Goal: Task Accomplishment & Management: Manage account settings

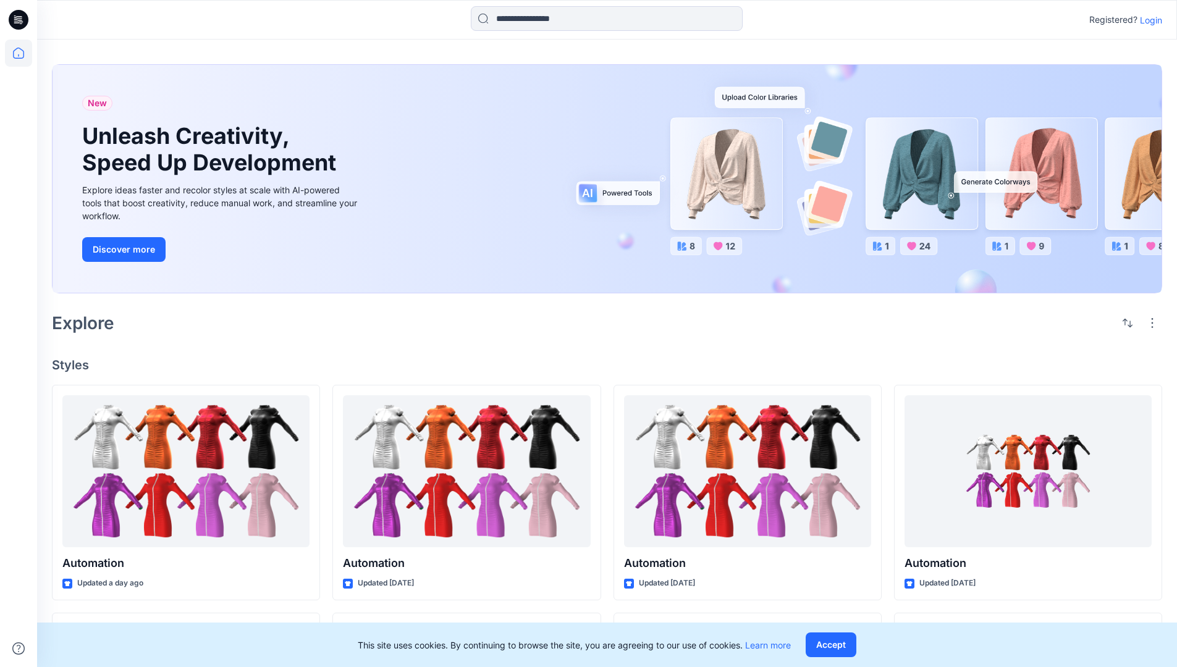
click at [1148, 20] on p "Login" at bounding box center [1151, 20] width 22 height 13
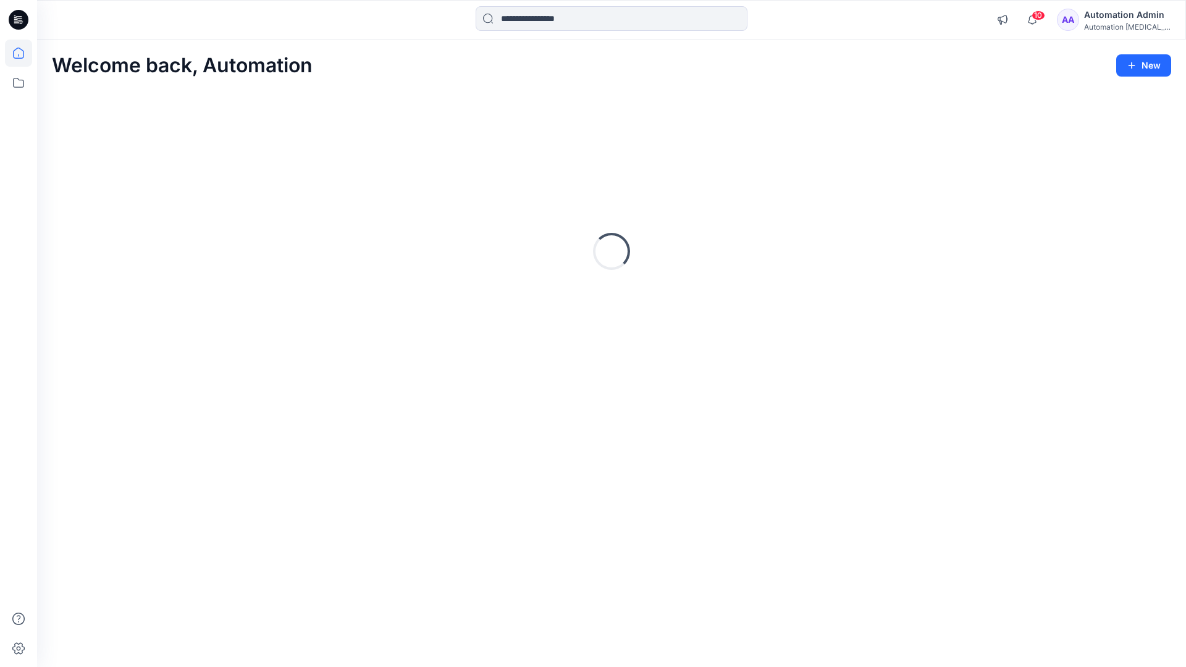
click at [23, 53] on icon at bounding box center [18, 53] width 11 height 11
click at [1119, 140] on p "New Collection" at bounding box center [1115, 144] width 61 height 15
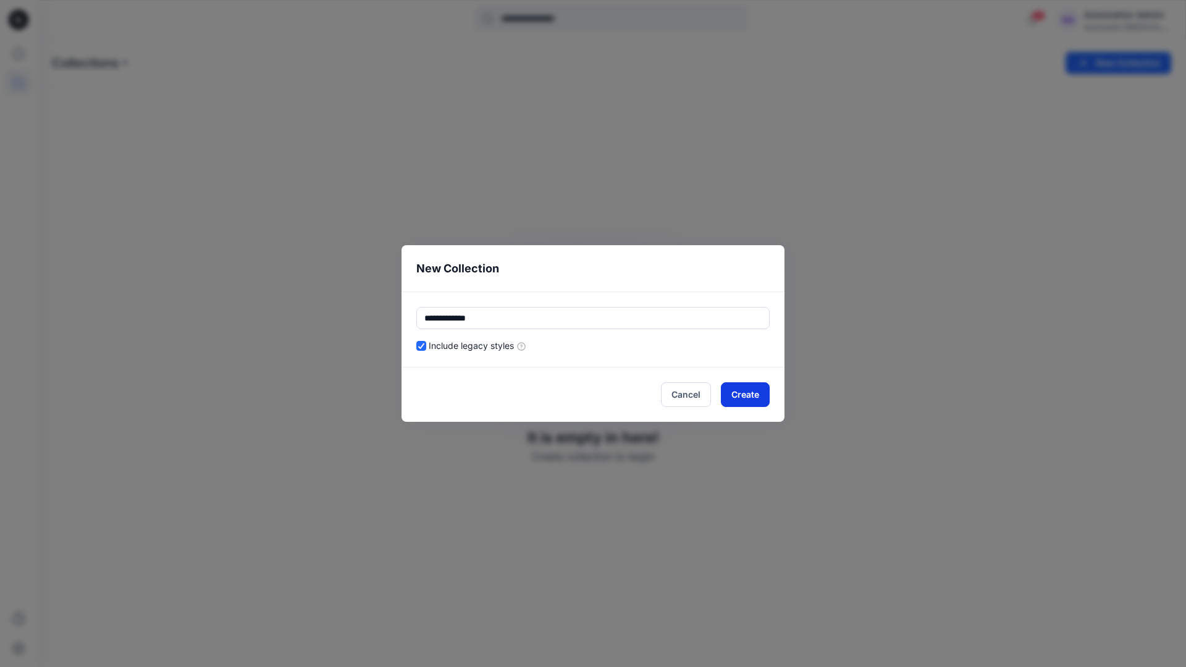
type input "**********"
click at [755, 392] on button "Create" at bounding box center [745, 394] width 49 height 25
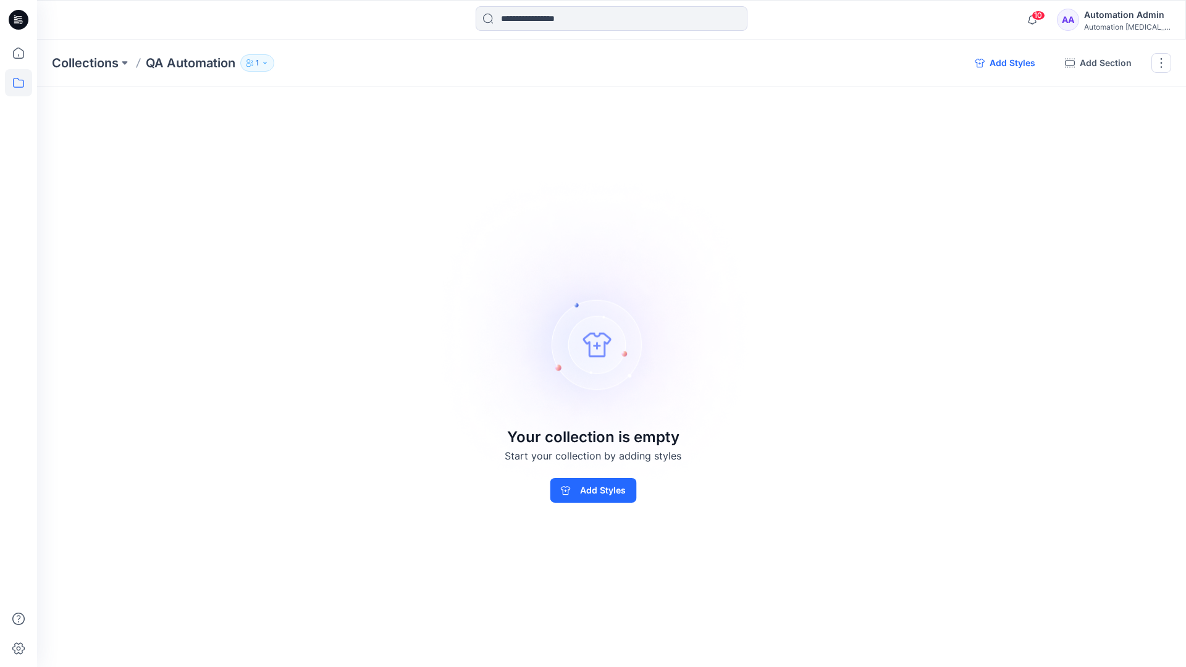
click at [1008, 64] on button "Add Styles" at bounding box center [1005, 63] width 80 height 20
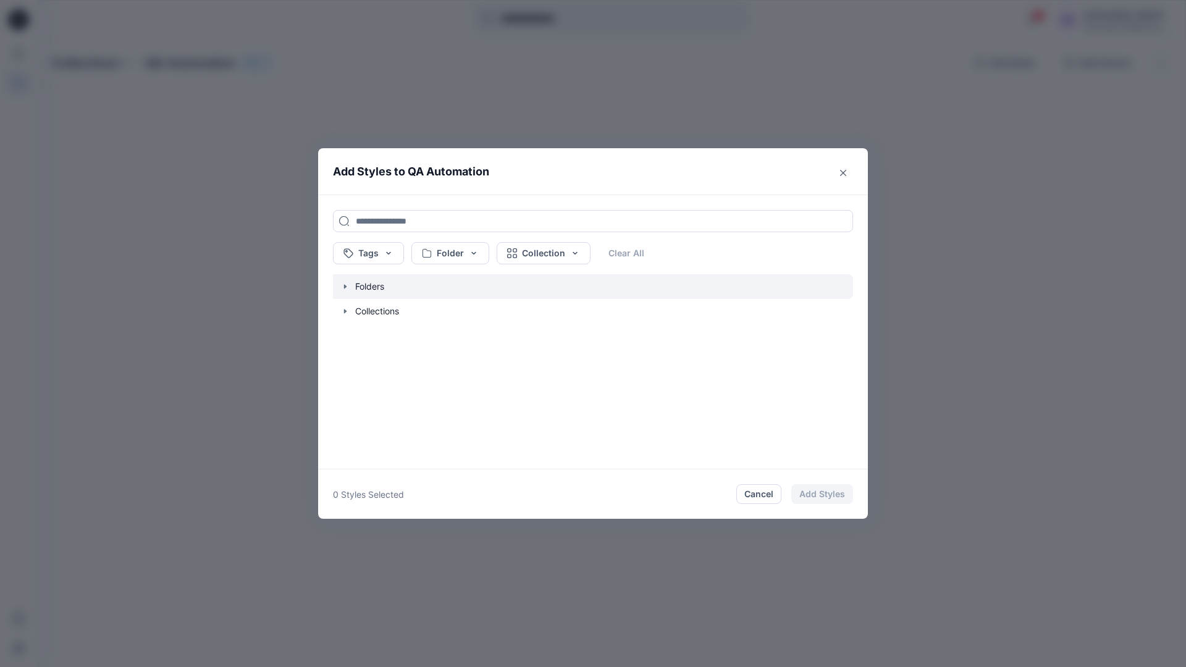
click at [344, 285] on icon "button" at bounding box center [345, 286] width 2 height 4
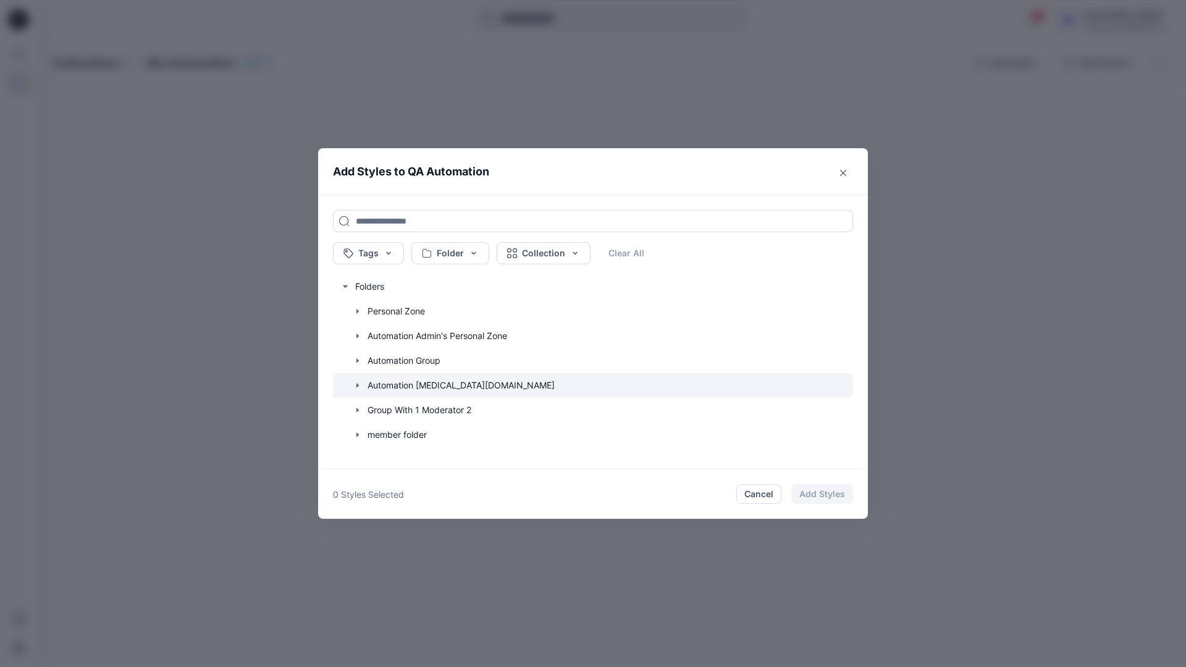
click at [357, 384] on icon "button" at bounding box center [358, 385] width 2 height 4
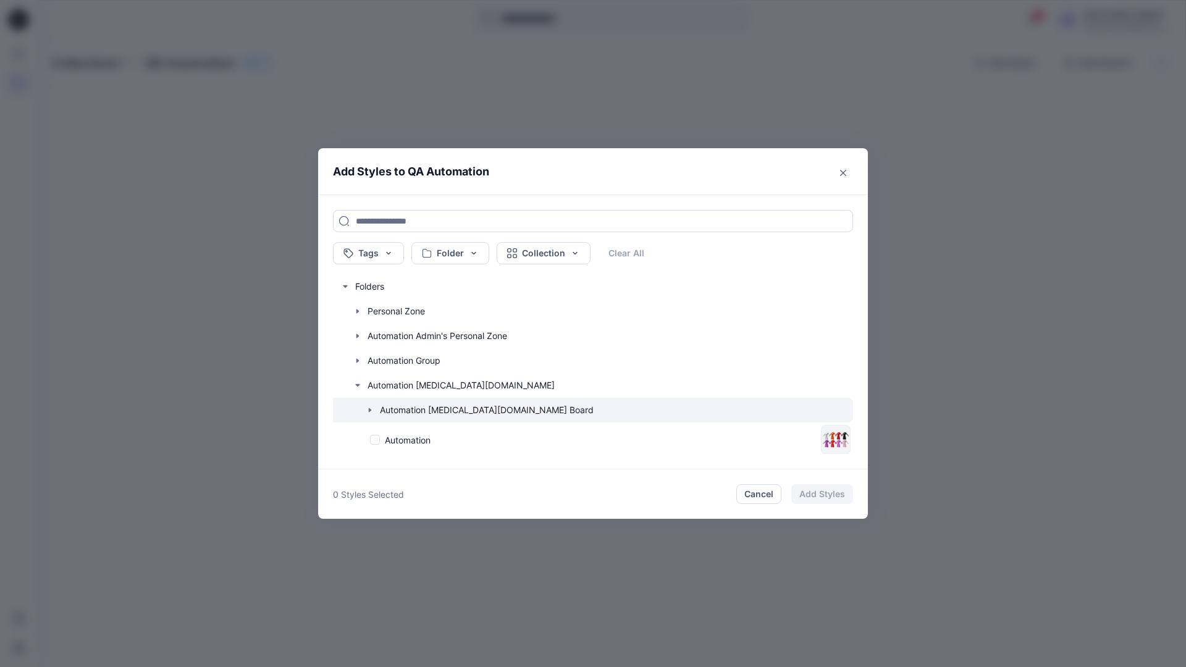
click at [370, 410] on icon "button" at bounding box center [370, 410] width 2 height 4
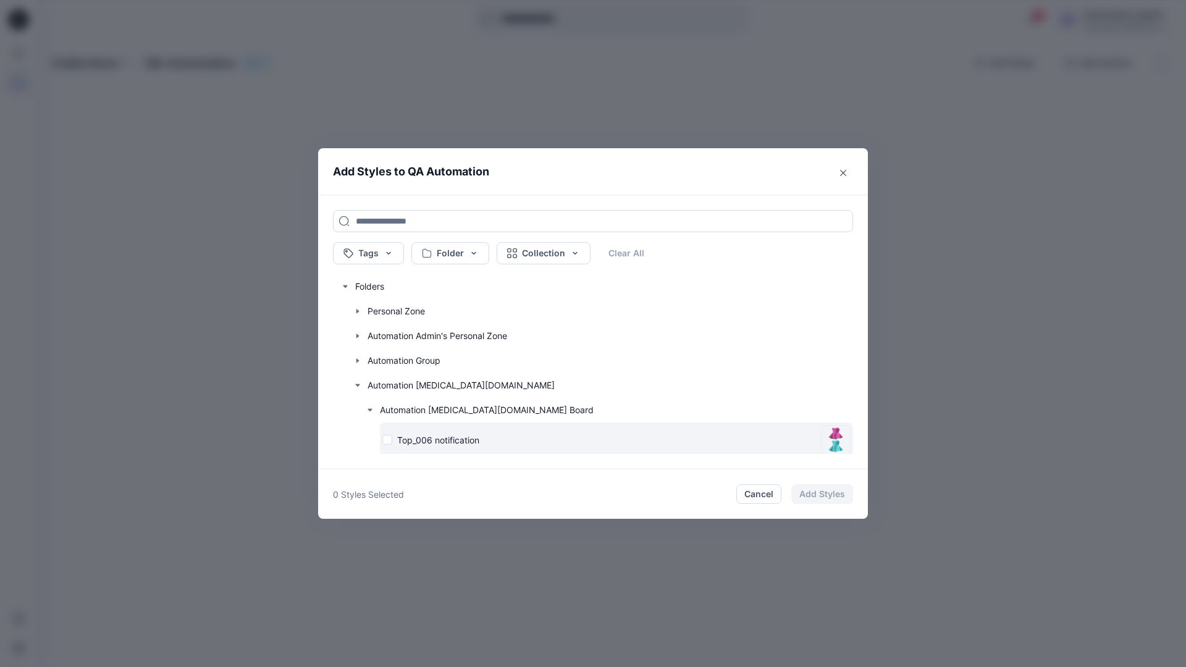
click at [389, 441] on div "Top_006 notification" at bounding box center [599, 440] width 434 height 13
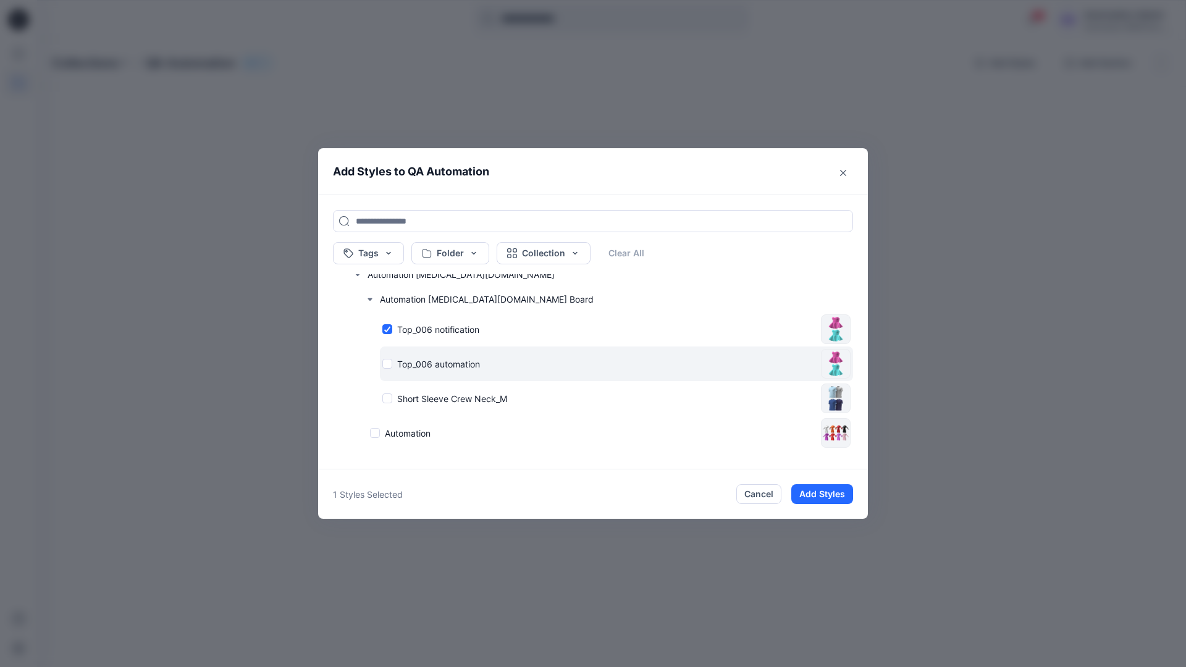
click at [387, 365] on div "Top_006 automation" at bounding box center [599, 364] width 434 height 13
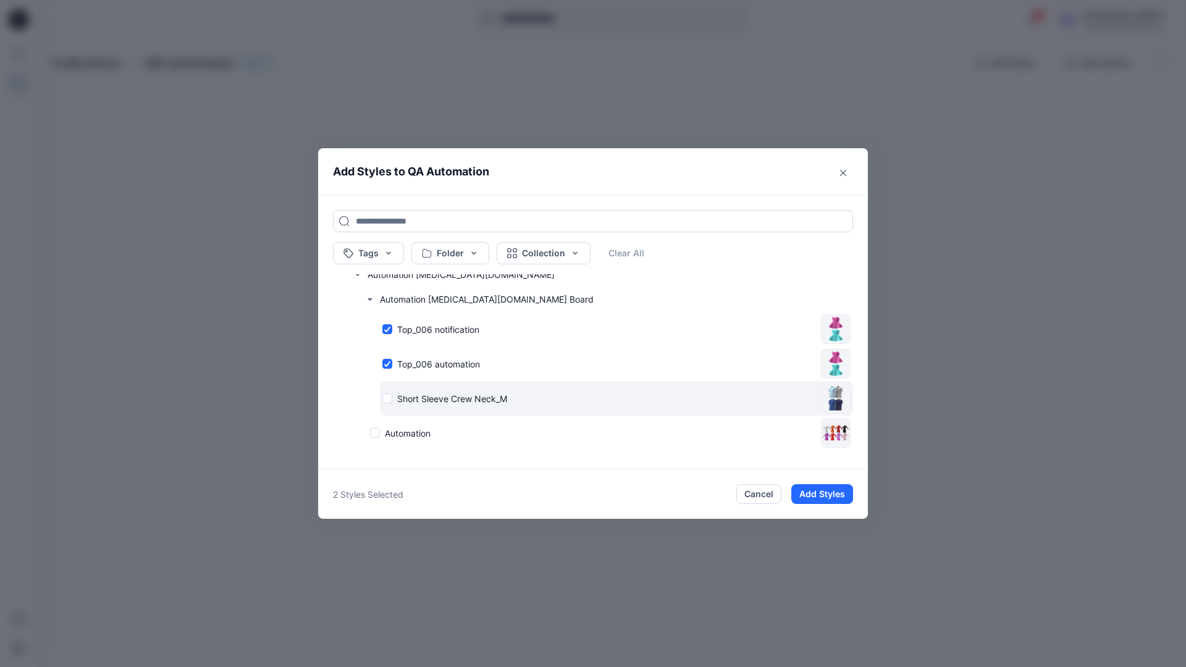
click at [389, 398] on div "Short Sleeve Crew Neck_M" at bounding box center [599, 398] width 434 height 13
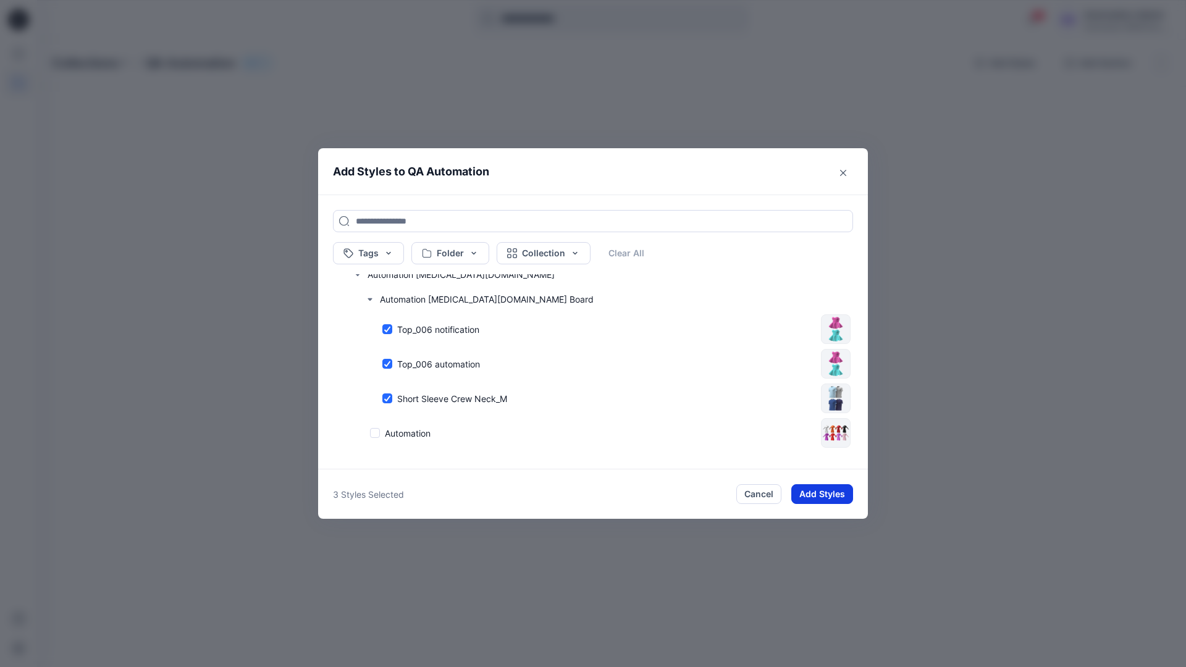
click at [826, 496] on button "Add Styles" at bounding box center [823, 494] width 62 height 20
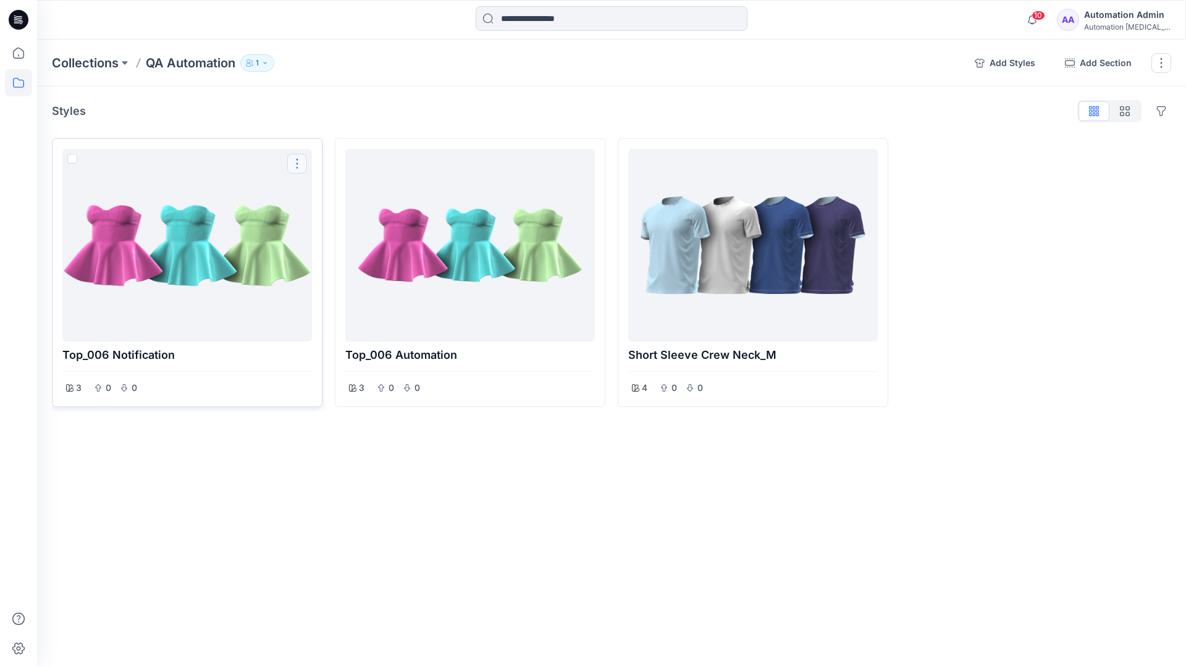
click at [298, 164] on button "Options" at bounding box center [297, 164] width 20 height 20
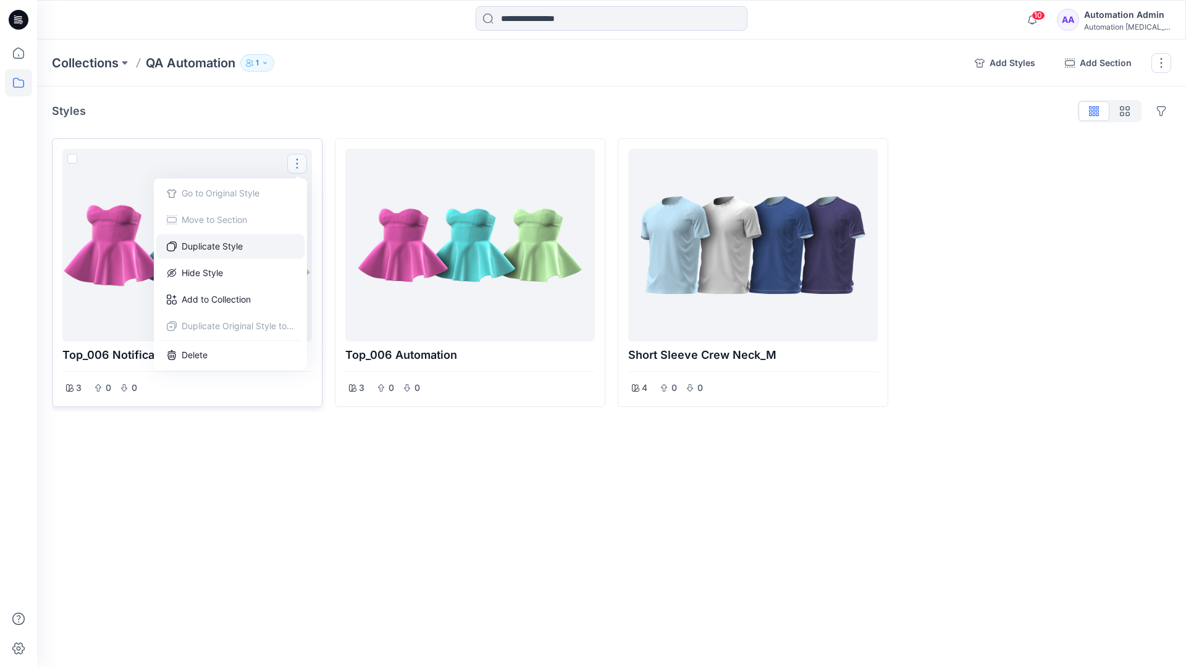
click at [232, 245] on button "Duplicate Style" at bounding box center [230, 246] width 148 height 25
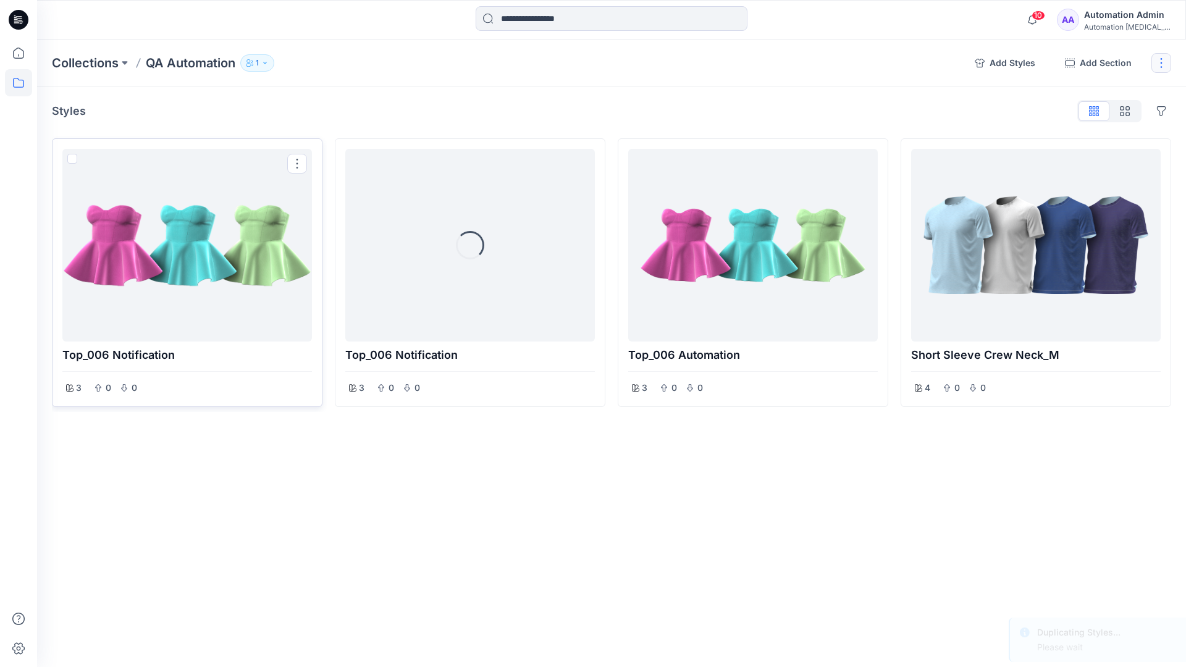
click at [1162, 66] on button "button" at bounding box center [1162, 63] width 20 height 20
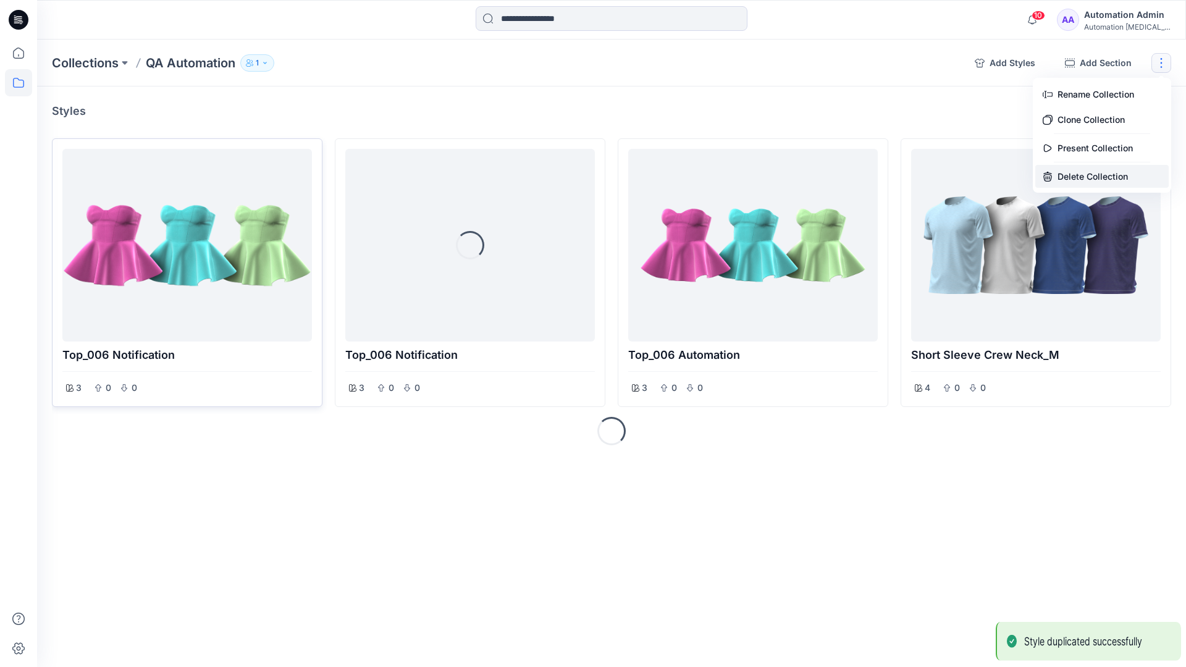
click at [1089, 172] on button "Delete Collection" at bounding box center [1102, 176] width 133 height 23
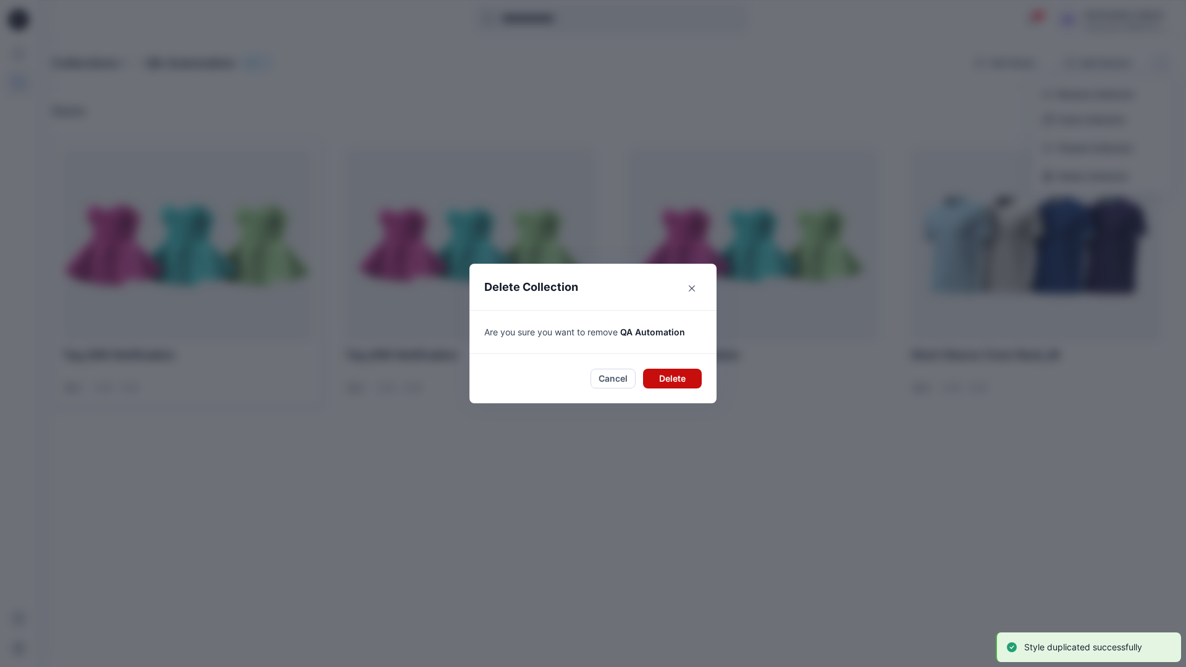
click at [675, 377] on button "Delete" at bounding box center [672, 379] width 59 height 20
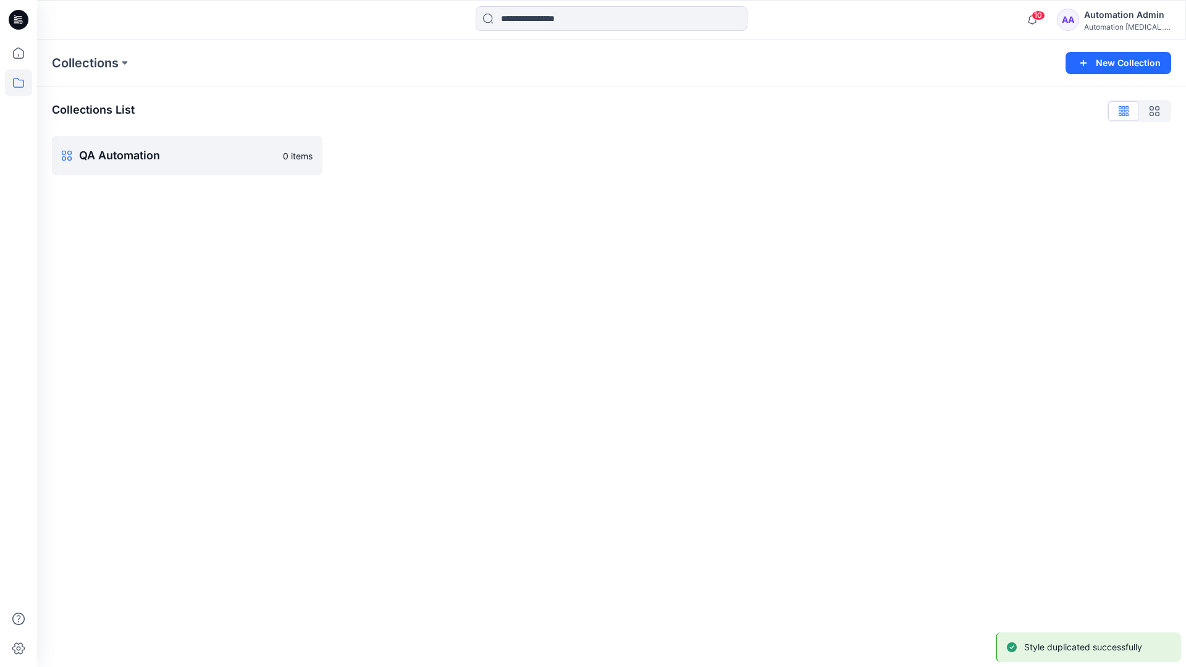
click at [1117, 14] on div "Automation Admin" at bounding box center [1127, 14] width 87 height 15
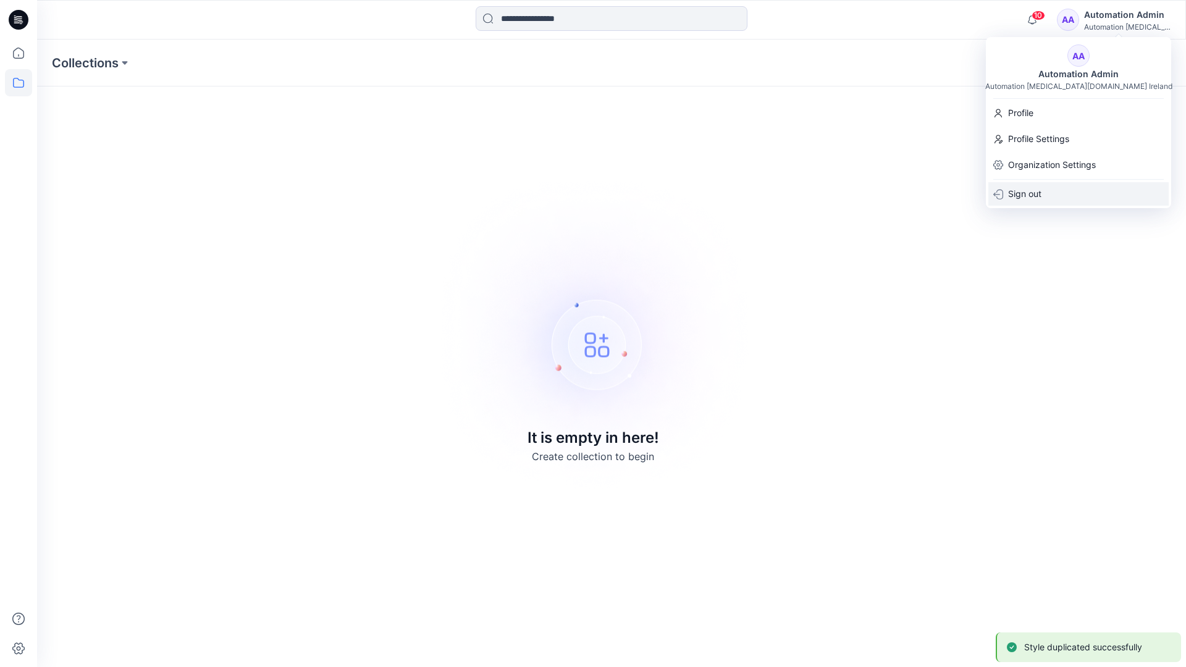
click at [1042, 193] on p "Sign out" at bounding box center [1024, 193] width 33 height 23
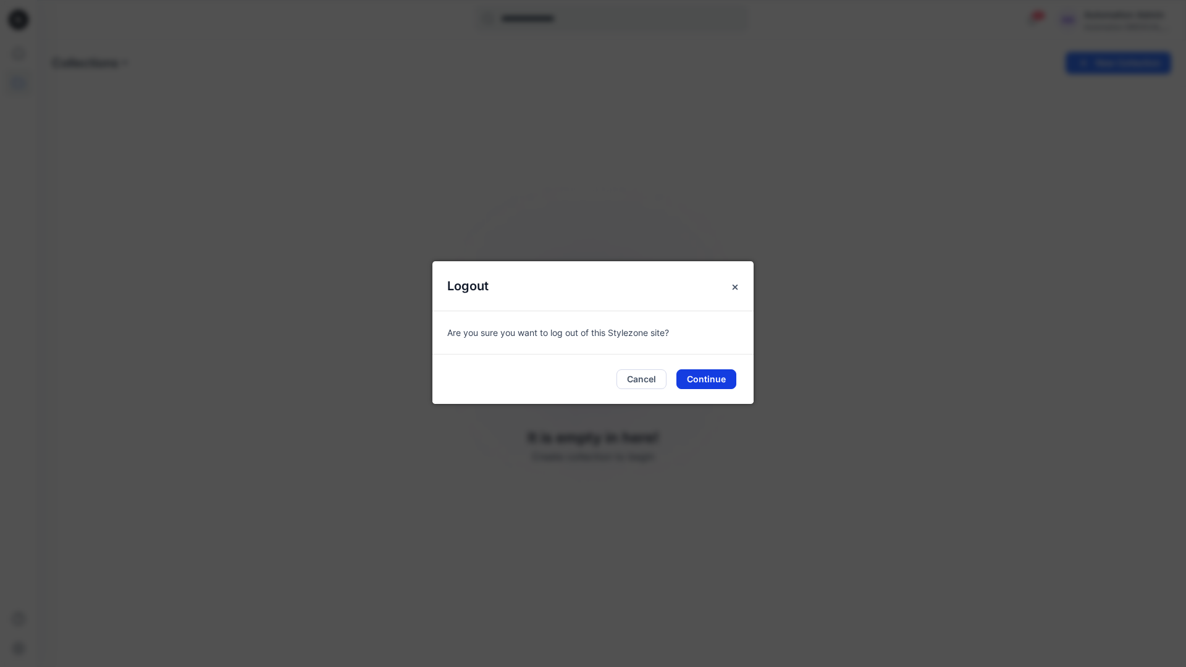
click at [711, 380] on button "Continue" at bounding box center [707, 380] width 60 height 20
